Goal: Task Accomplishment & Management: Manage account settings

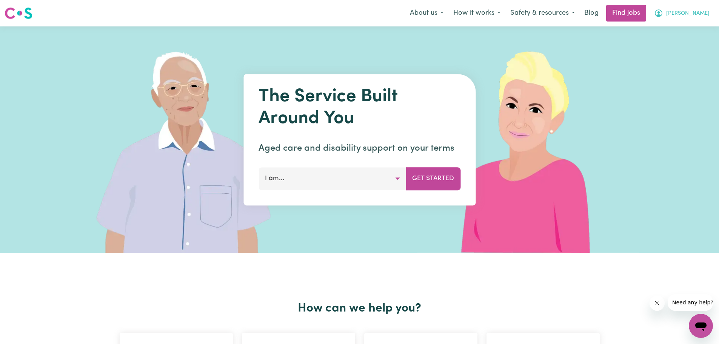
click at [693, 12] on span "[PERSON_NAME]" at bounding box center [687, 13] width 43 height 8
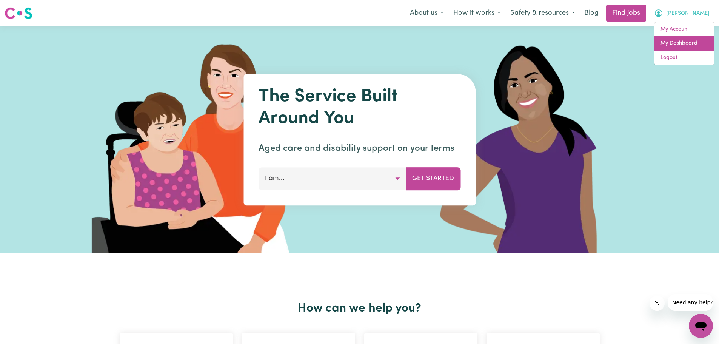
click at [680, 40] on link "My Dashboard" at bounding box center [685, 43] width 60 height 14
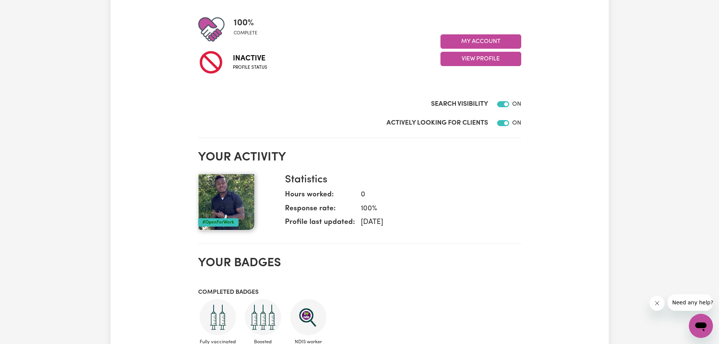
scroll to position [75, 0]
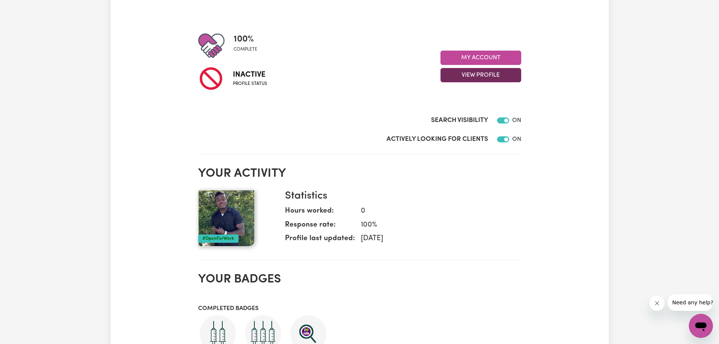
click at [484, 75] on button "View Profile" at bounding box center [480, 75] width 81 height 14
click at [476, 110] on link "Profile Completeness" at bounding box center [476, 109] width 71 height 15
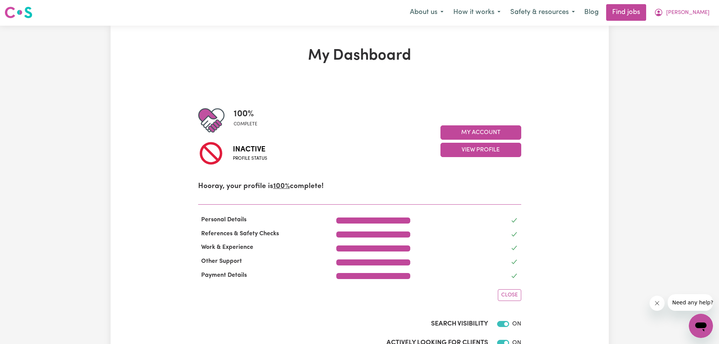
scroll to position [0, 0]
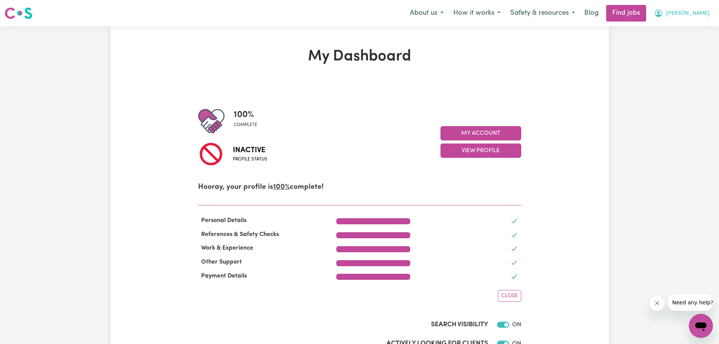
click at [687, 11] on span "[PERSON_NAME]" at bounding box center [687, 13] width 43 height 8
click at [681, 40] on link "My Dashboard" at bounding box center [685, 43] width 60 height 14
click at [676, 25] on link "My Account" at bounding box center [685, 29] width 60 height 14
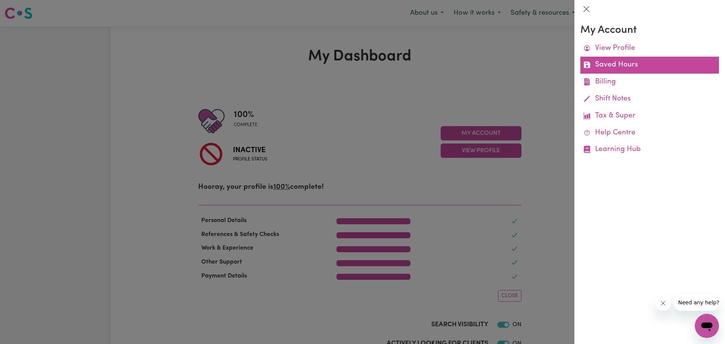
click at [621, 66] on link "Saved Hours" at bounding box center [649, 65] width 139 height 17
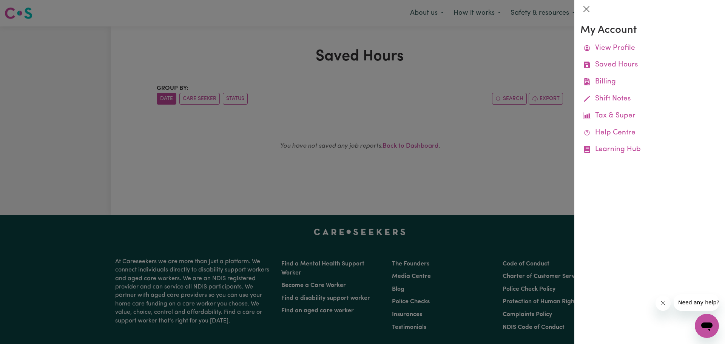
click at [493, 59] on div at bounding box center [362, 172] width 725 height 344
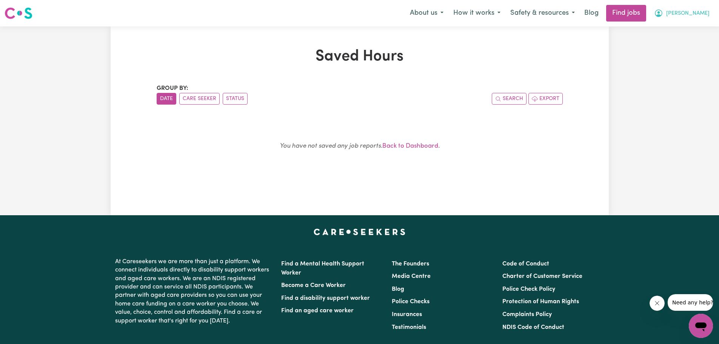
click at [686, 11] on span "[PERSON_NAME]" at bounding box center [687, 13] width 43 height 8
click at [675, 29] on link "My Account" at bounding box center [685, 29] width 60 height 14
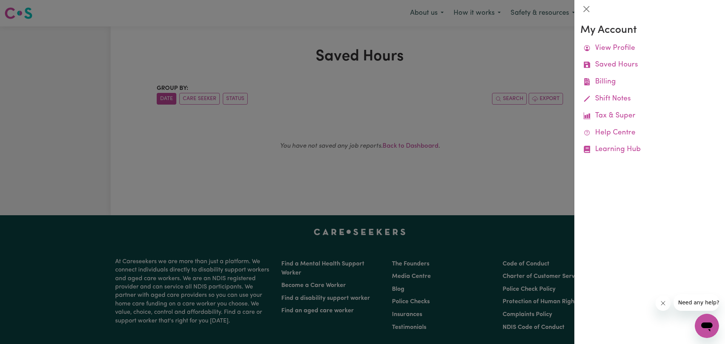
click at [500, 71] on div at bounding box center [362, 172] width 725 height 344
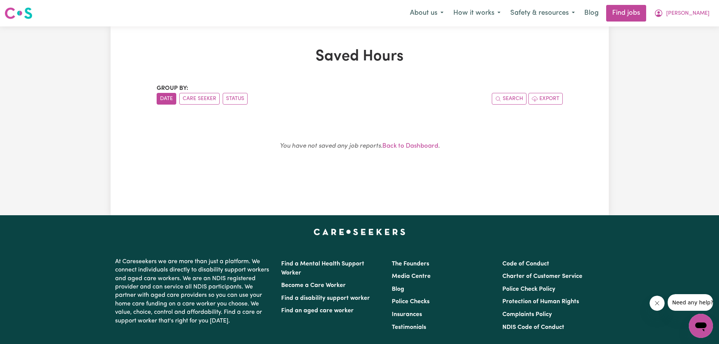
click at [20, 12] on img at bounding box center [19, 13] width 28 height 14
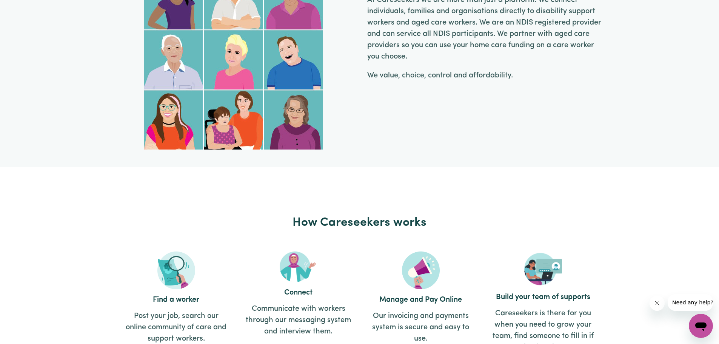
scroll to position [491, 0]
